Goal: Navigation & Orientation: Find specific page/section

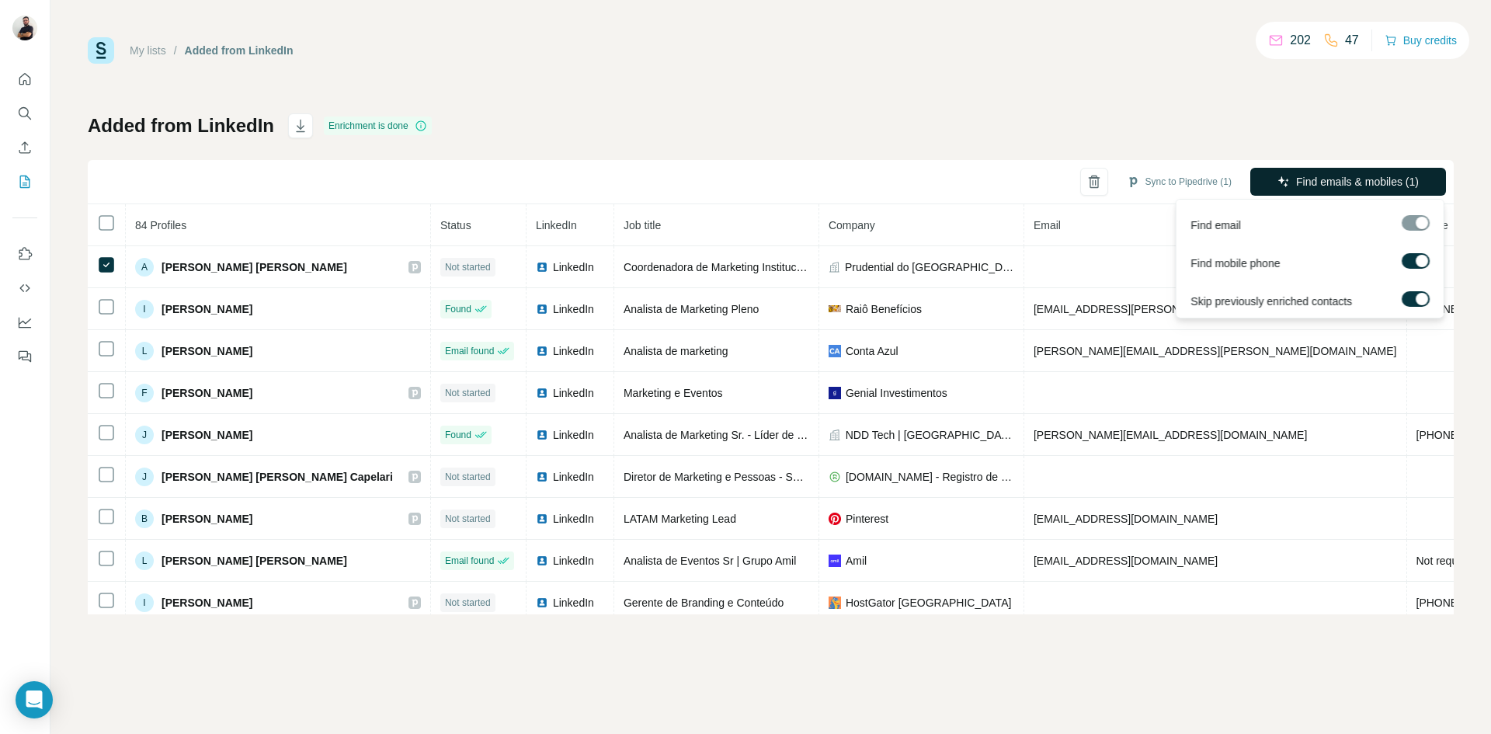
click at [1311, 178] on span "Find emails & mobiles (1)" at bounding box center [1357, 182] width 123 height 16
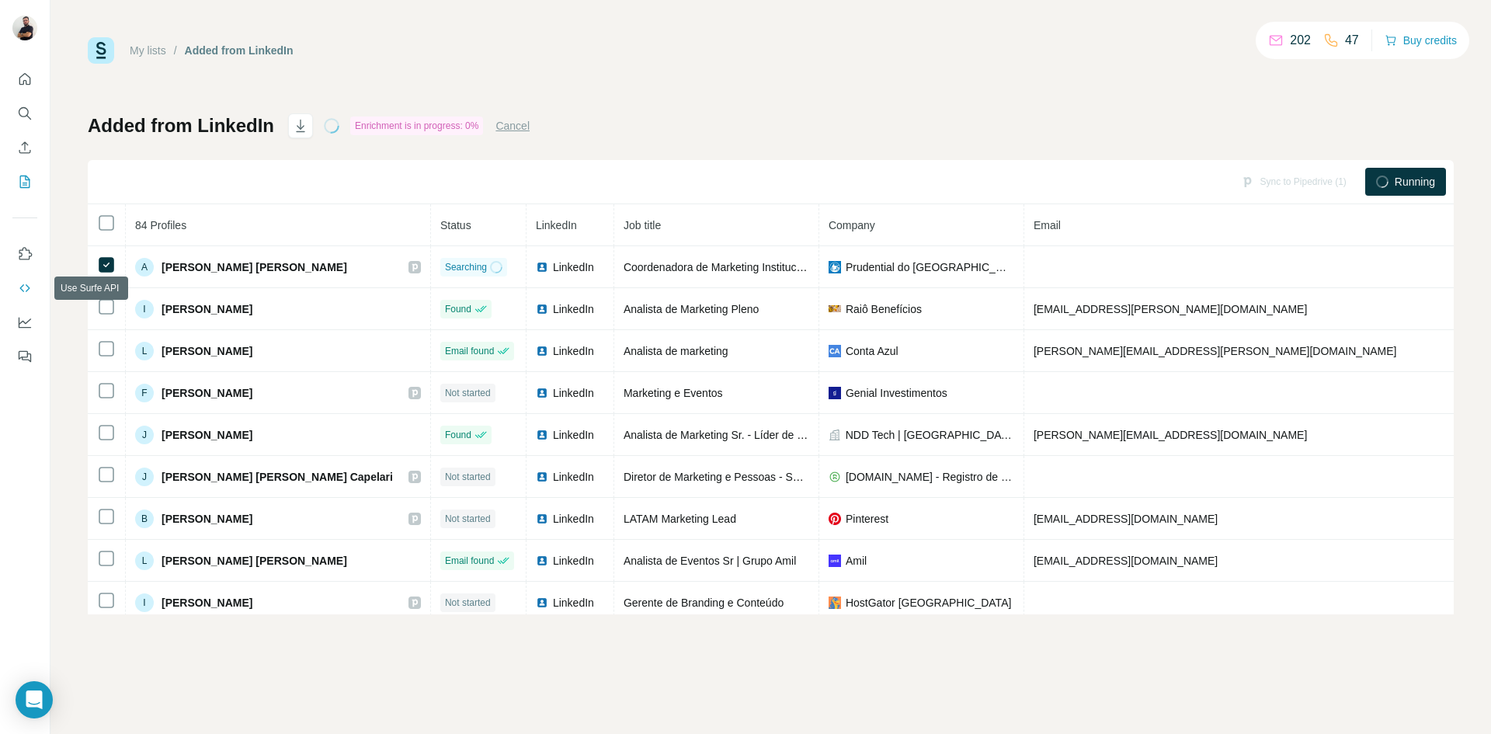
click at [23, 296] on button "Use Surfe API" at bounding box center [24, 288] width 25 height 28
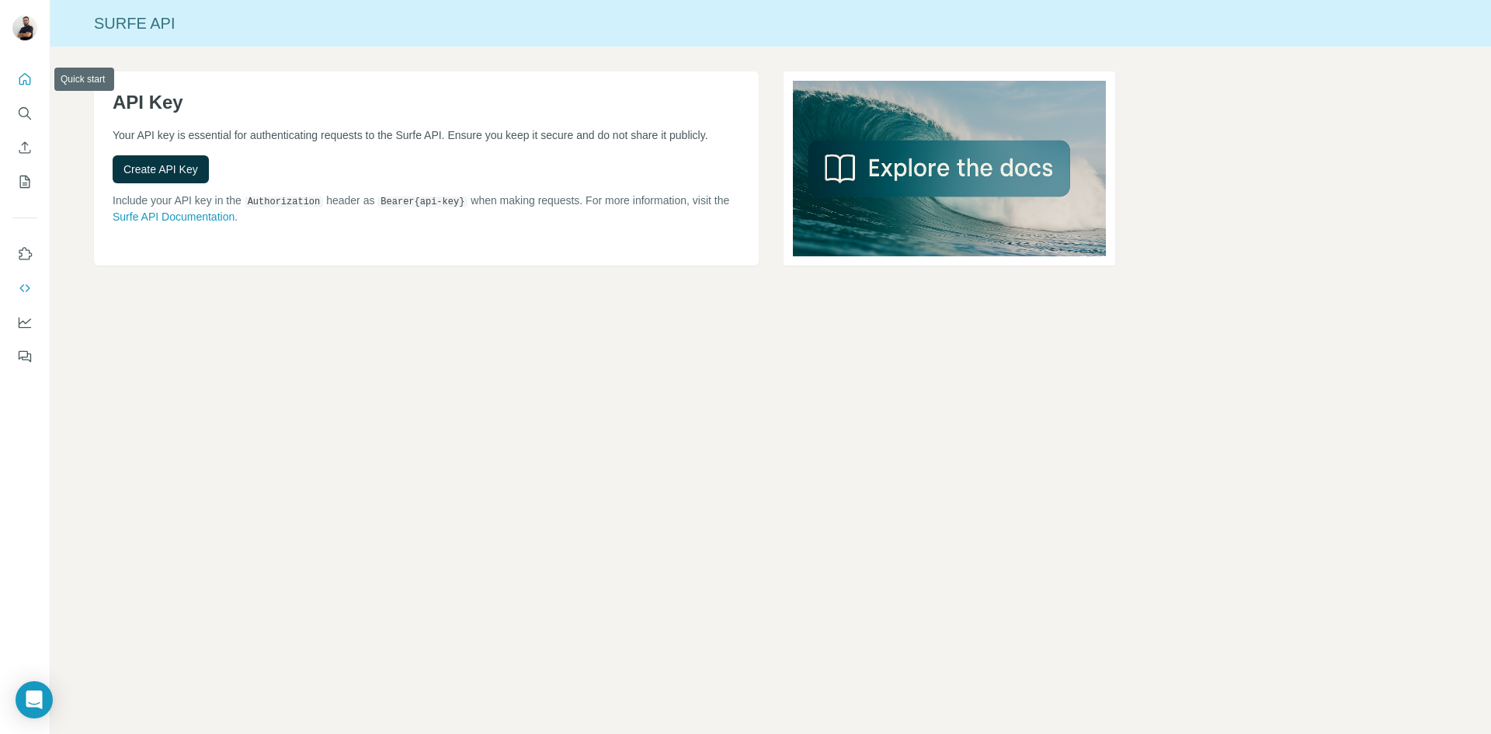
click at [24, 78] on icon "Quick start" at bounding box center [25, 79] width 16 height 16
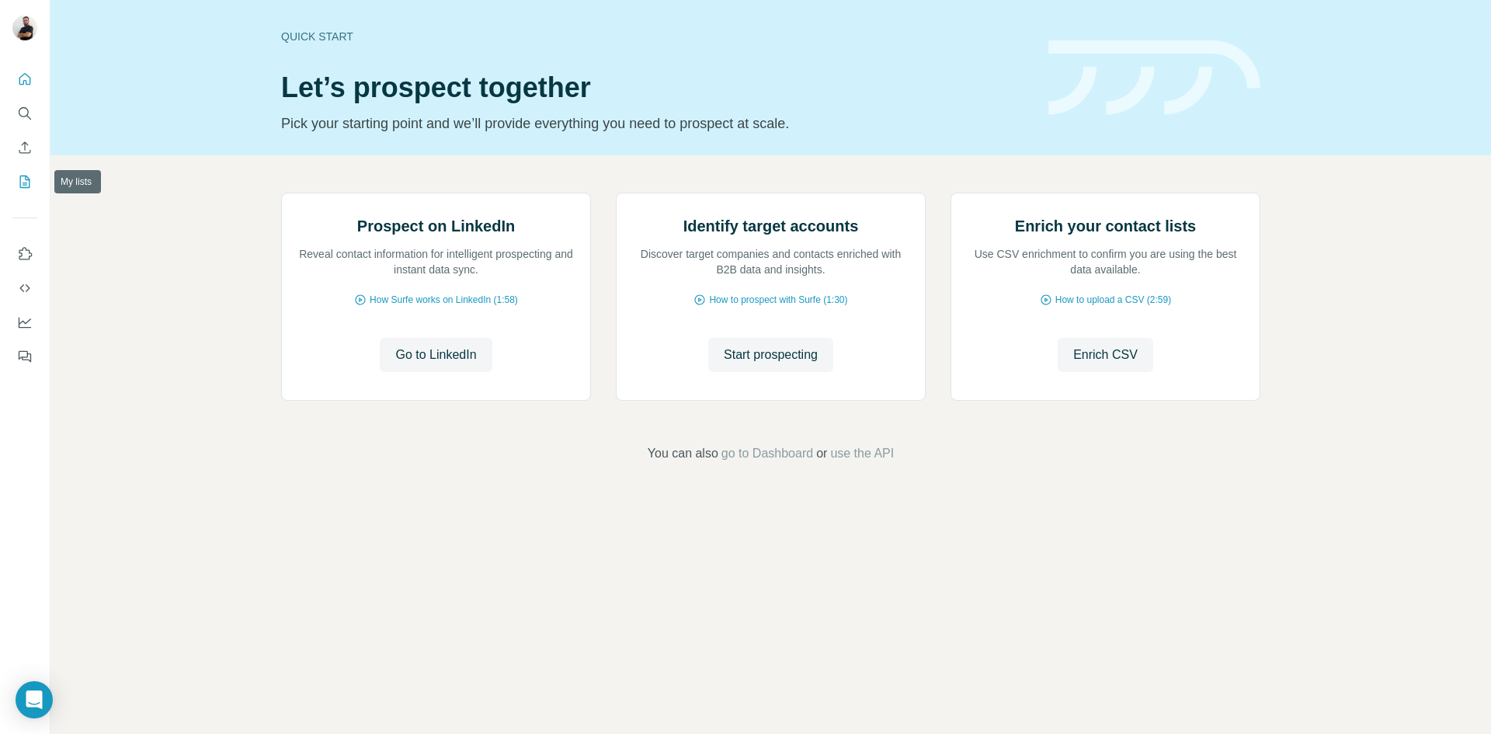
click at [21, 177] on icon "My lists" at bounding box center [25, 182] width 16 height 16
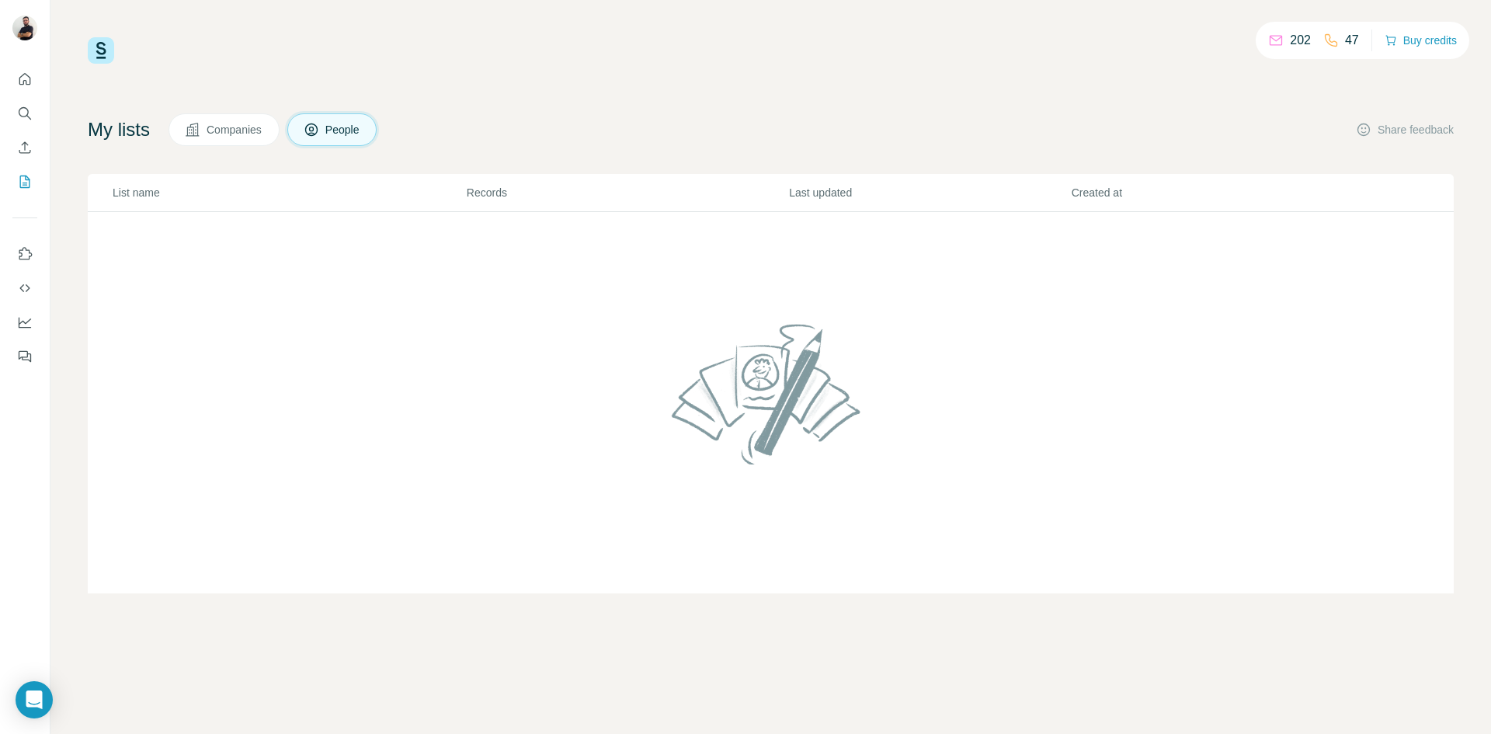
click at [219, 130] on span "Companies" at bounding box center [235, 130] width 57 height 16
click at [26, 321] on icon "Dashboard" at bounding box center [25, 322] width 16 height 16
click at [29, 79] on icon "Quick start" at bounding box center [25, 79] width 16 height 16
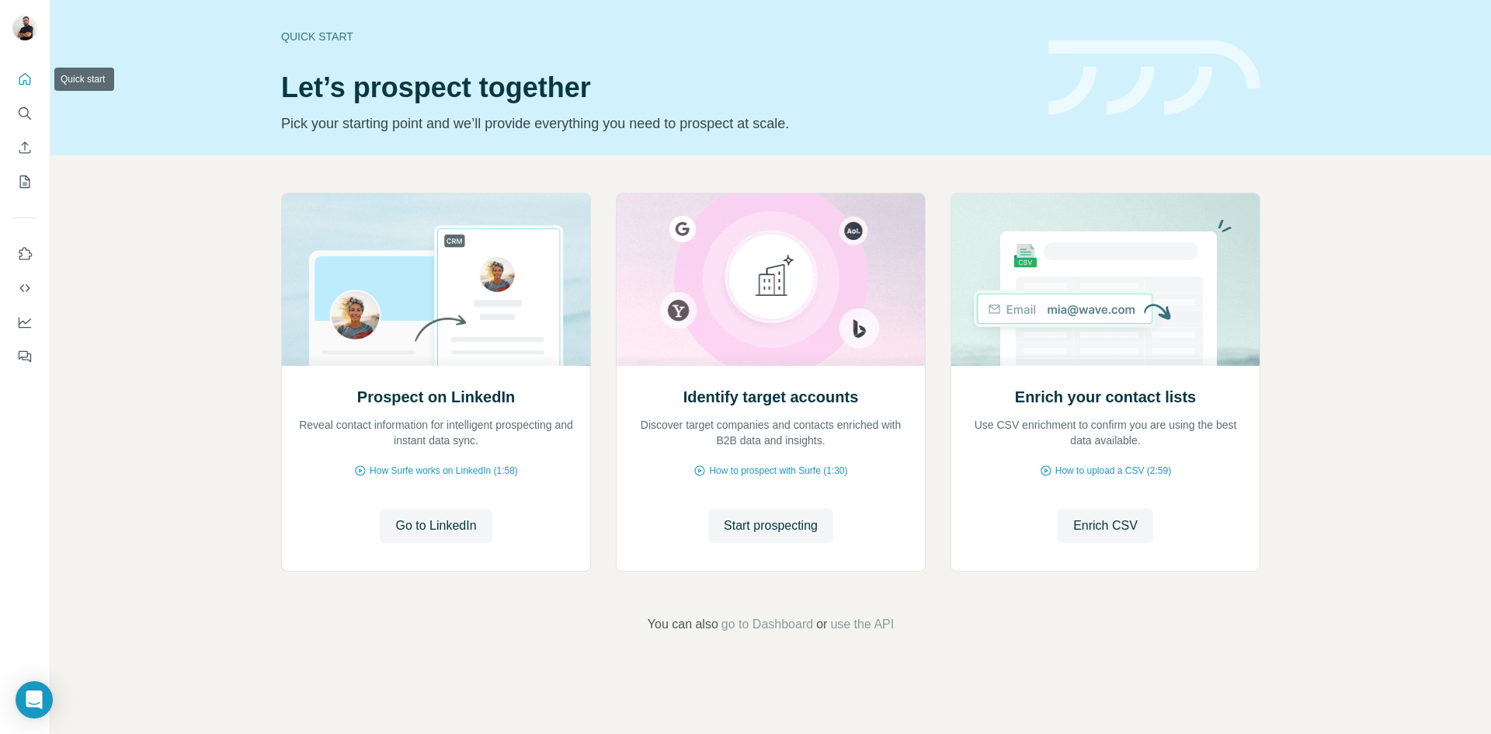
click at [16, 80] on button "Quick start" at bounding box center [24, 79] width 25 height 28
click at [777, 524] on span "Start prospecting" at bounding box center [771, 525] width 94 height 19
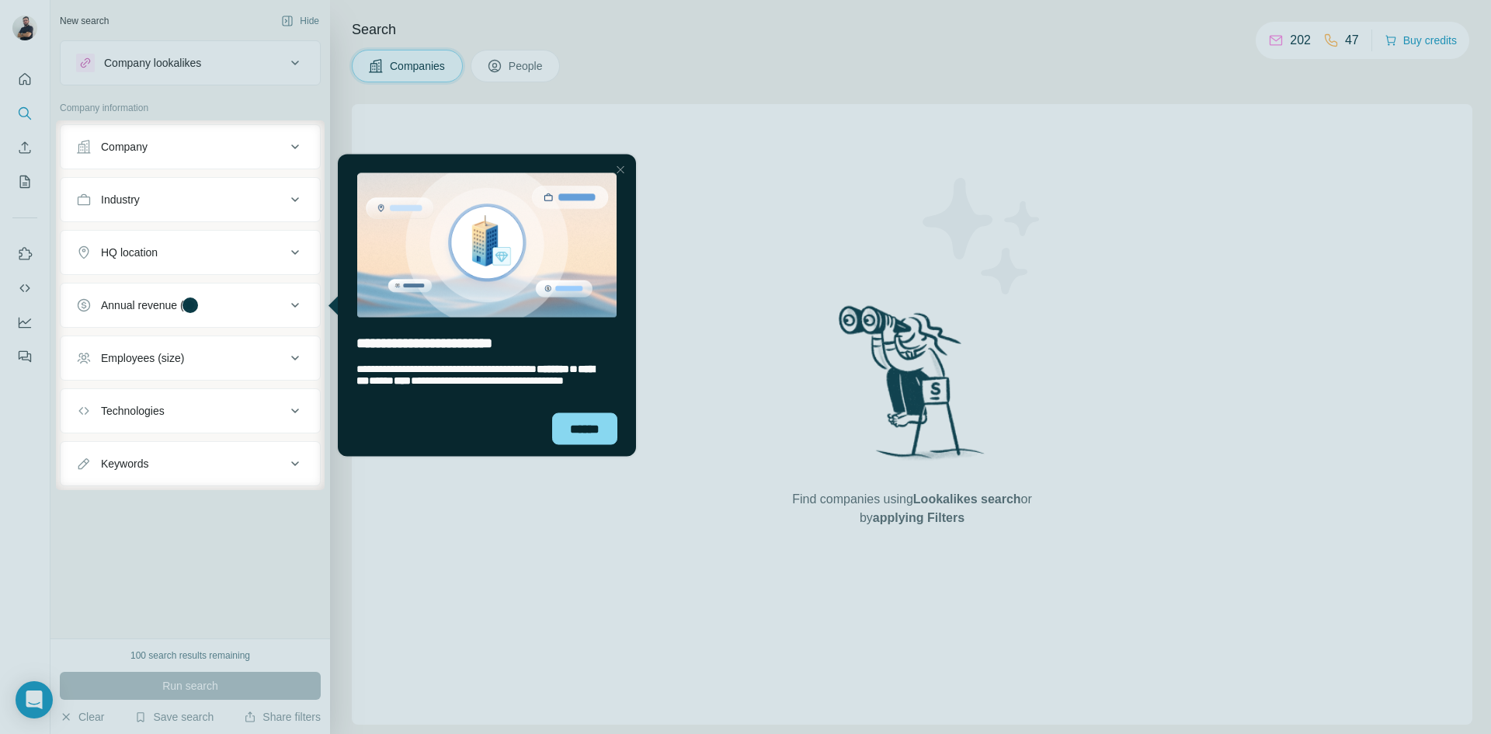
drag, startPoint x: 715, startPoint y: 324, endPoint x: 391, endPoint y: 172, distance: 357.4
drag, startPoint x: 705, startPoint y: 276, endPoint x: 675, endPoint y: 317, distance: 50.0
click at [705, 278] on div at bounding box center [908, 305] width 1166 height 370
click at [580, 386] on div "**********" at bounding box center [486, 374] width 261 height 23
click at [592, 422] on div "******" at bounding box center [584, 428] width 65 height 32
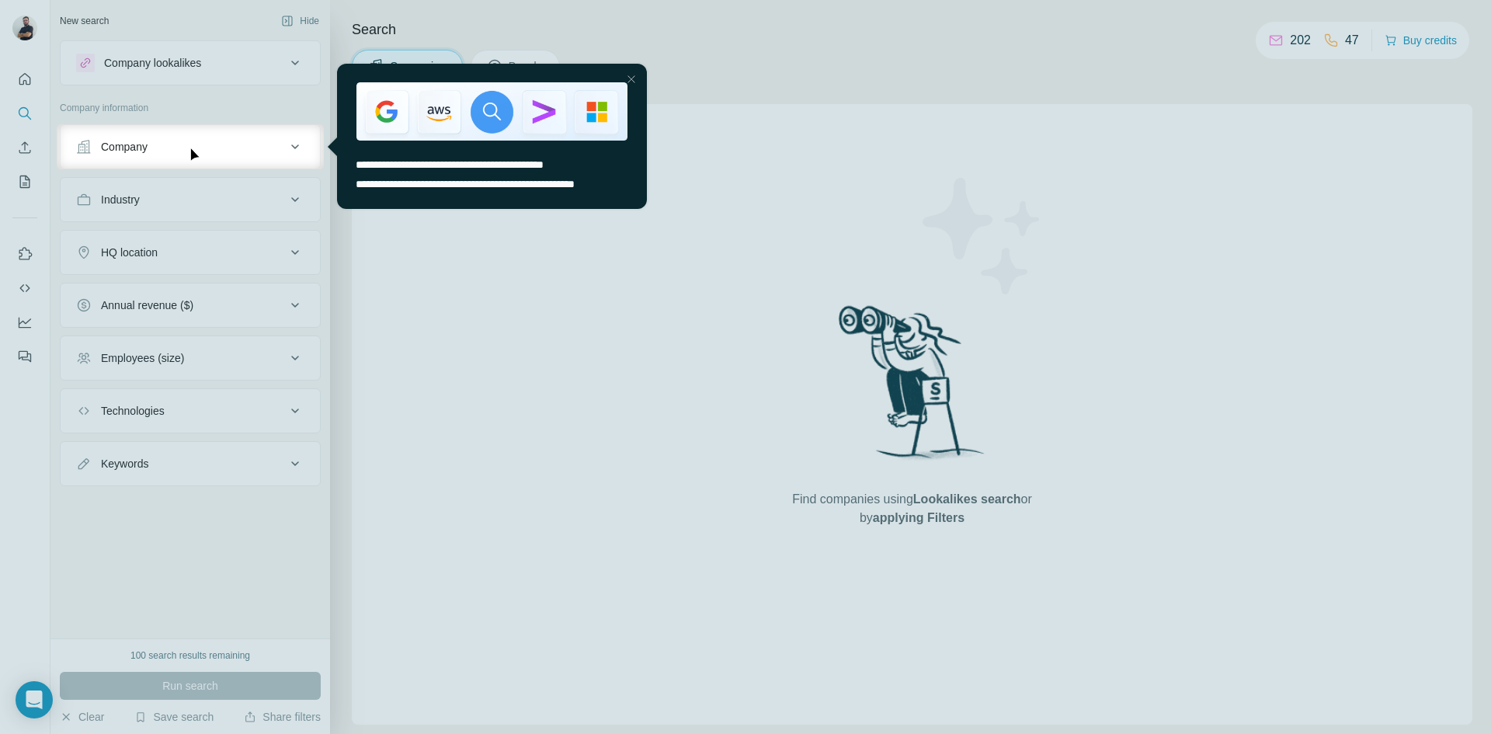
click at [611, 305] on div at bounding box center [745, 451] width 1491 height 564
drag, startPoint x: 633, startPoint y: 80, endPoint x: 947, endPoint y: 144, distance: 321.0
click at [633, 80] on div at bounding box center [631, 79] width 19 height 19
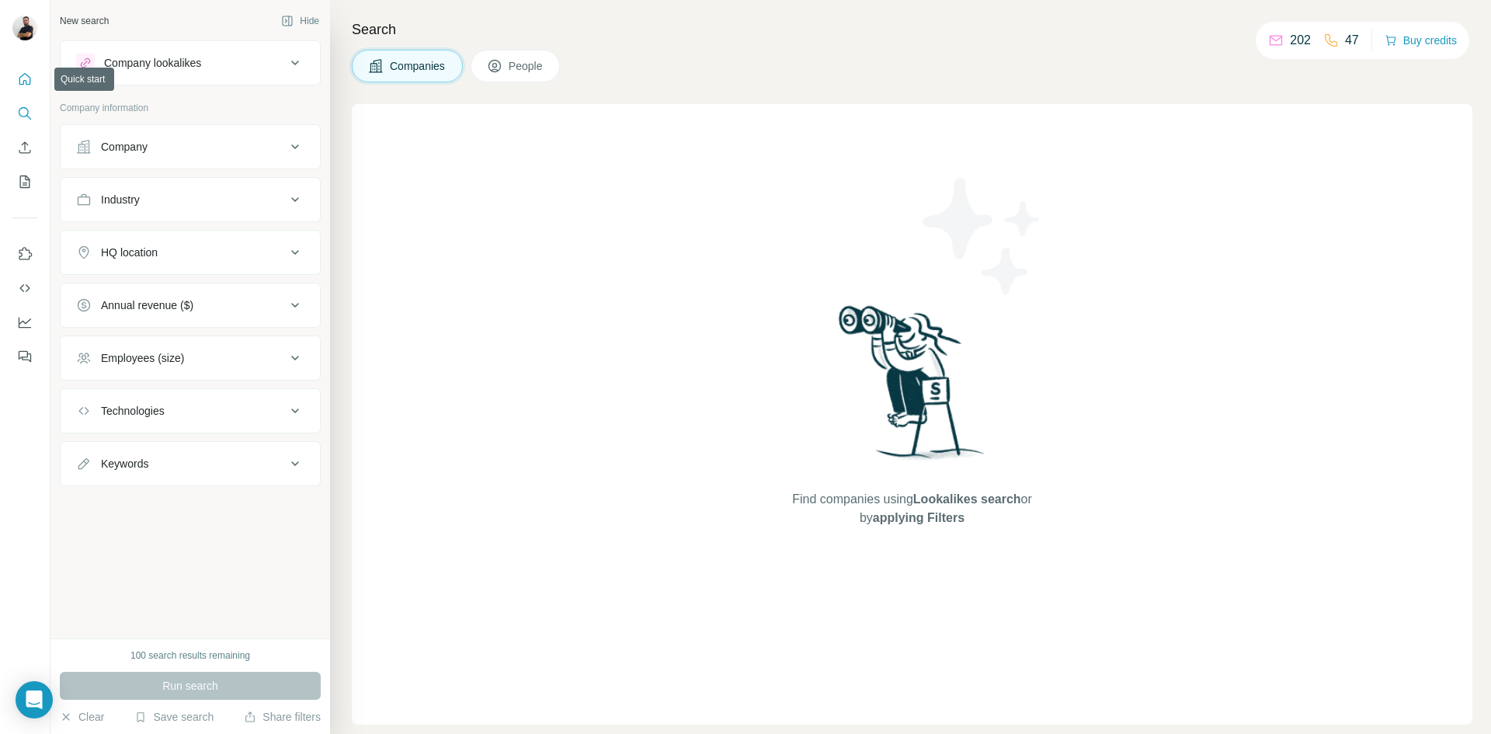
click at [26, 89] on button "Quick start" at bounding box center [24, 79] width 25 height 28
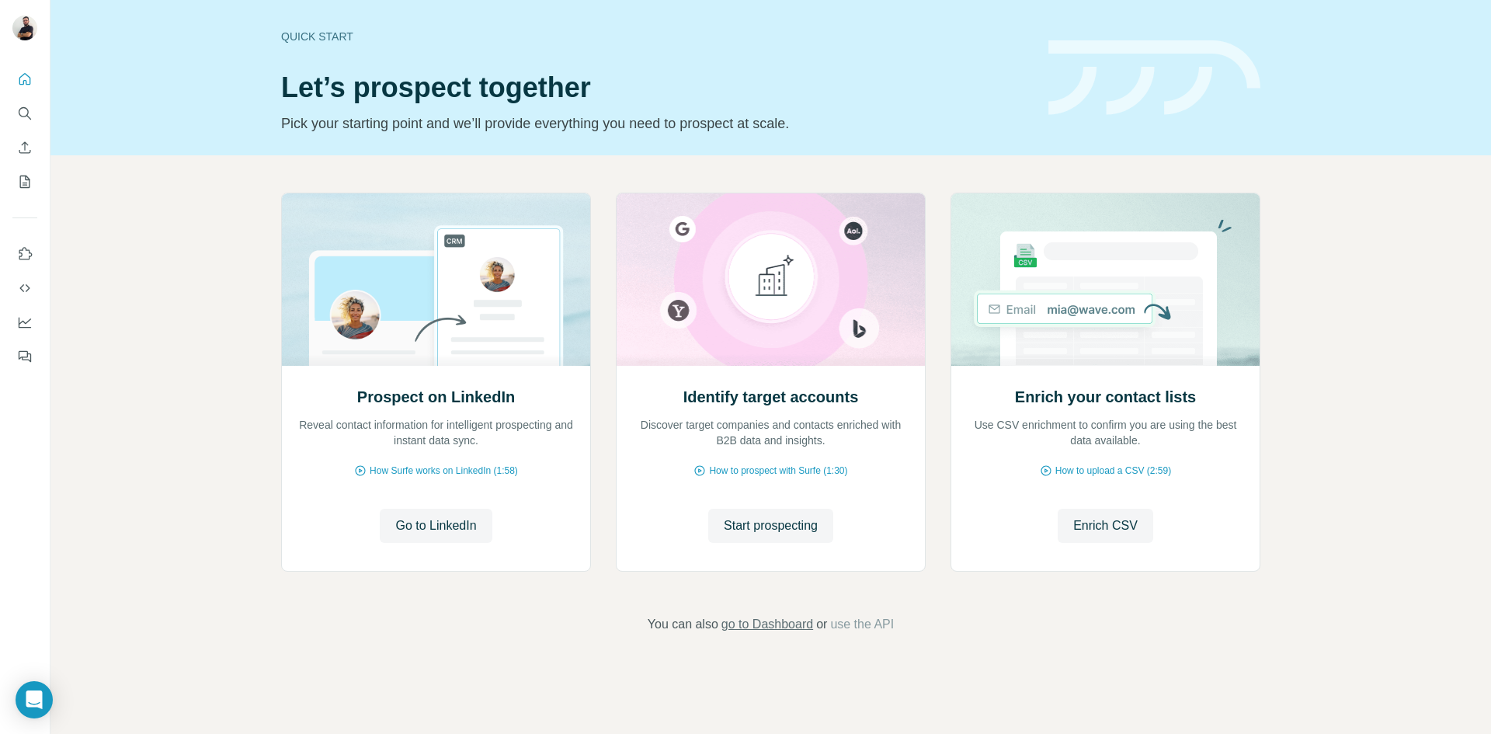
click at [780, 627] on span "go to Dashboard" at bounding box center [767, 624] width 92 height 19
click at [26, 323] on icon "Dashboard" at bounding box center [25, 321] width 12 height 6
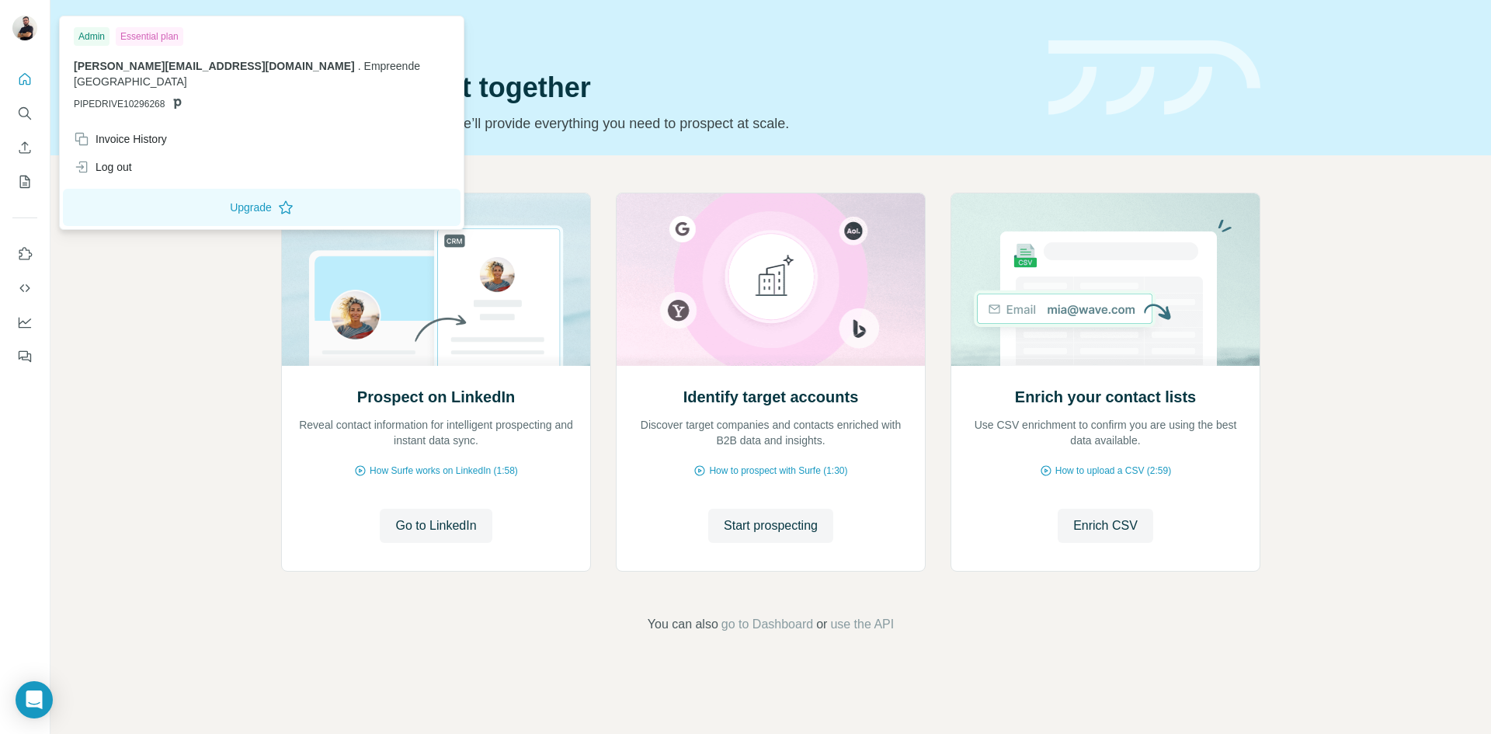
click at [36, 32] on img at bounding box center [24, 28] width 25 height 25
click at [19, 30] on img at bounding box center [24, 28] width 25 height 25
click at [16, 57] on div at bounding box center [25, 213] width 50 height 314
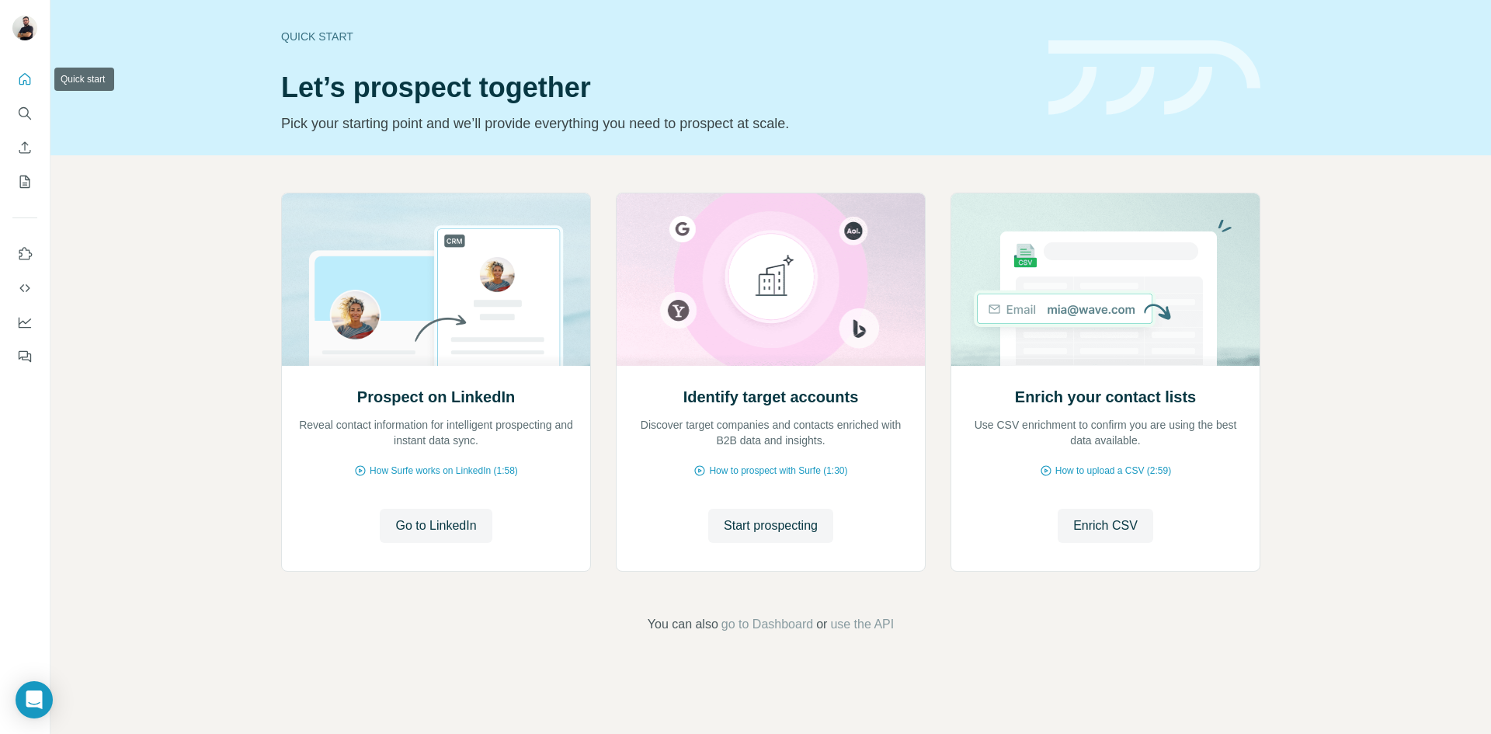
click at [23, 82] on icon "Quick start" at bounding box center [25, 79] width 12 height 12
click at [19, 148] on icon "Enrich CSV" at bounding box center [25, 148] width 16 height 16
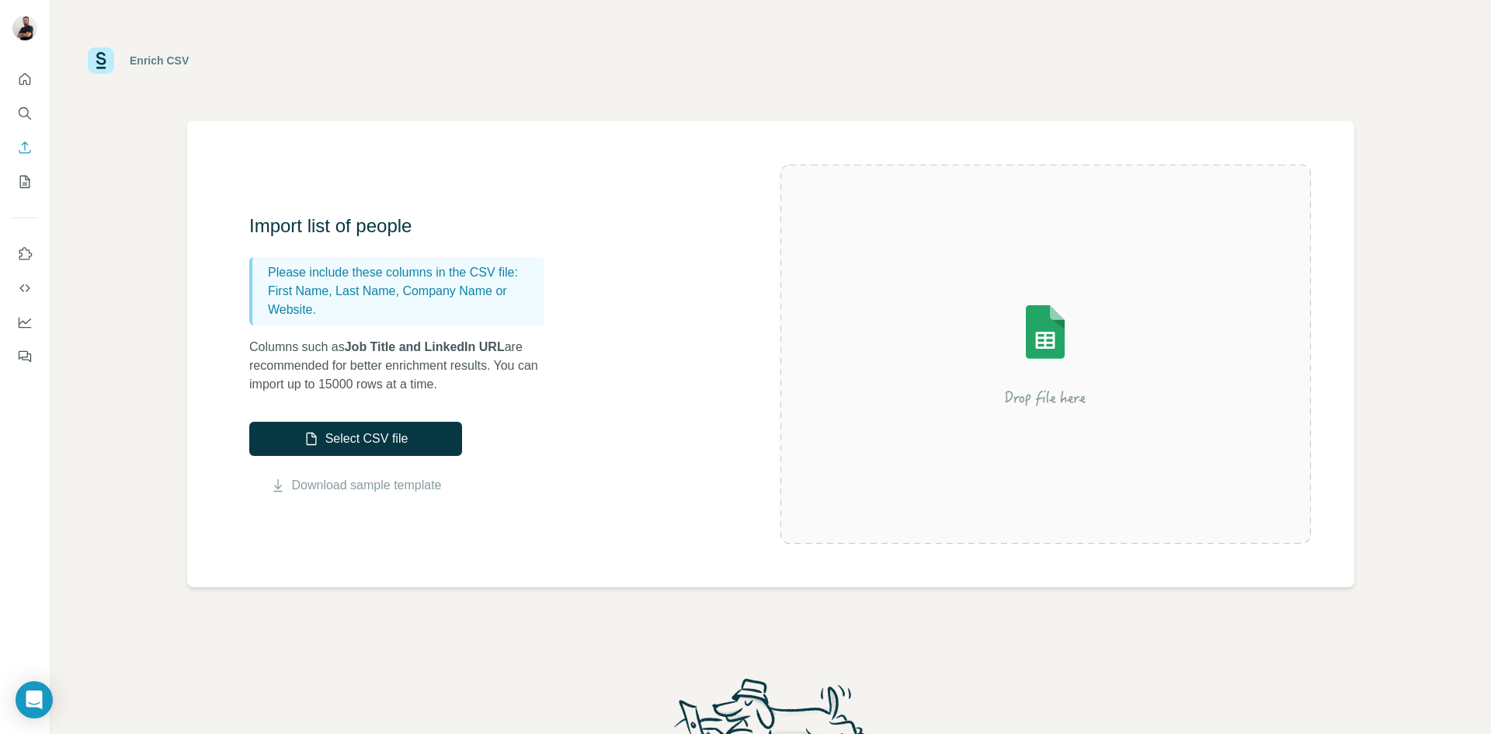
click at [22, 219] on div at bounding box center [25, 213] width 50 height 314
click at [25, 241] on button "Use Surfe on LinkedIn" at bounding box center [24, 254] width 25 height 28
click at [46, 259] on div at bounding box center [25, 213] width 50 height 314
click at [26, 253] on icon "Use Surfe on LinkedIn" at bounding box center [25, 254] width 16 height 16
click at [22, 325] on icon "Dashboard" at bounding box center [25, 322] width 16 height 16
